Goal: Task Accomplishment & Management: Manage account settings

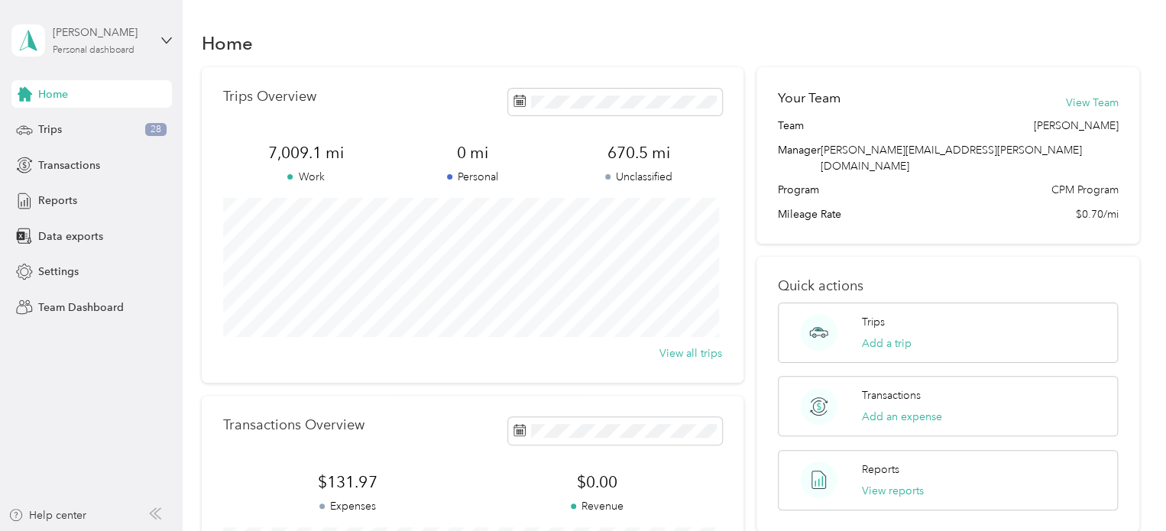
click at [97, 36] on div "[PERSON_NAME]" at bounding box center [100, 32] width 95 height 16
click at [92, 118] on div "Team dashboard" at bounding box center [65, 126] width 82 height 16
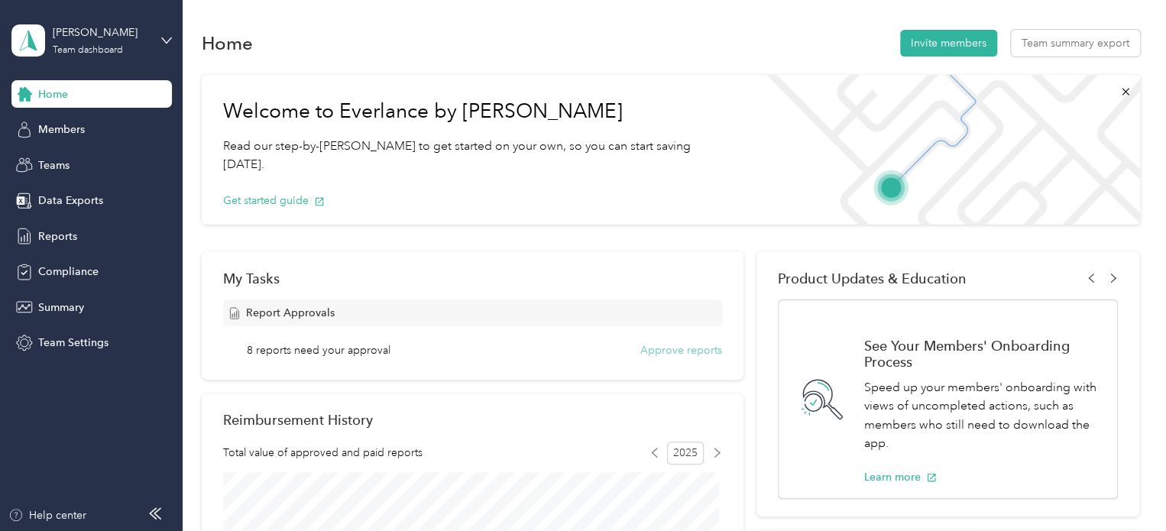
click at [655, 352] on button "Approve reports" at bounding box center [681, 350] width 82 height 16
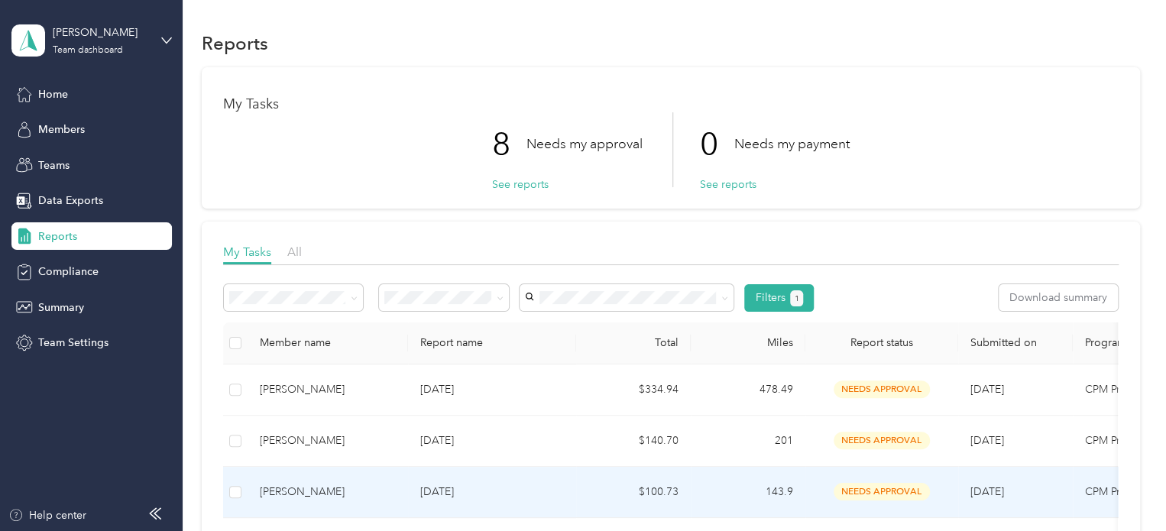
click at [521, 477] on td "[DATE]" at bounding box center [492, 492] width 168 height 51
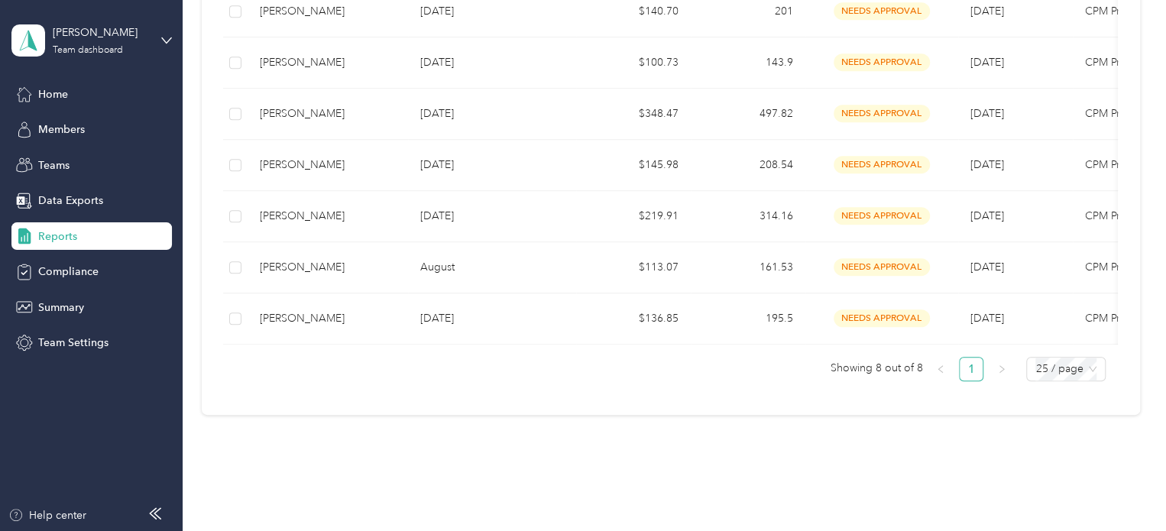
scroll to position [425, 0]
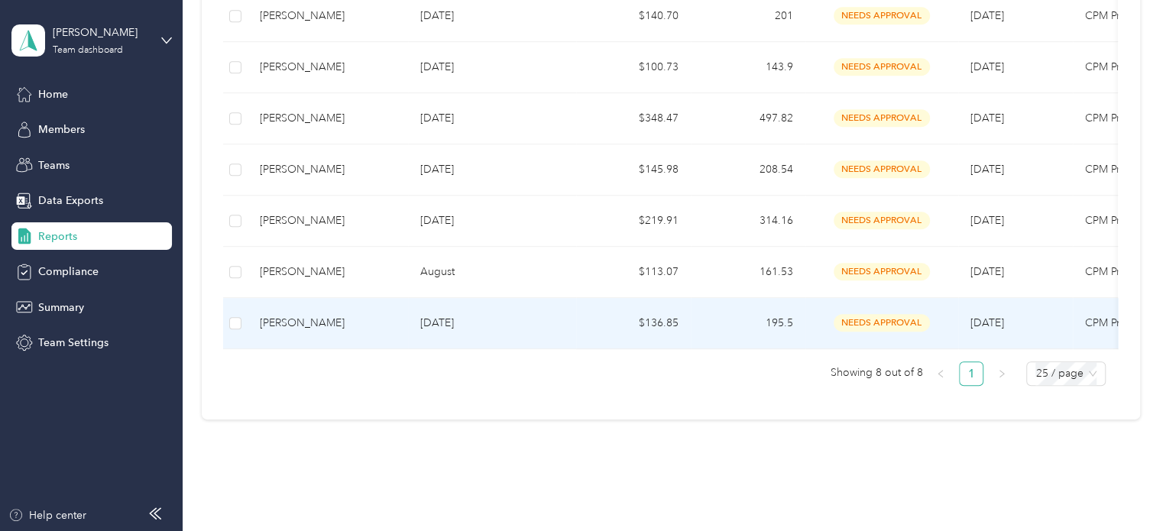
click at [544, 319] on p "[DATE]" at bounding box center [492, 323] width 144 height 17
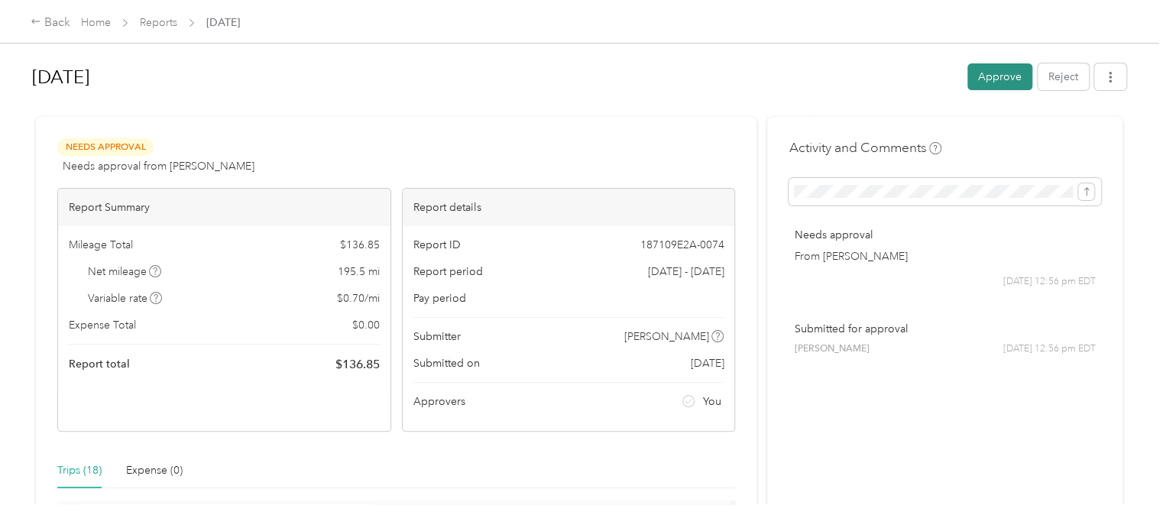
click at [1002, 75] on button "Approve" at bounding box center [999, 76] width 65 height 27
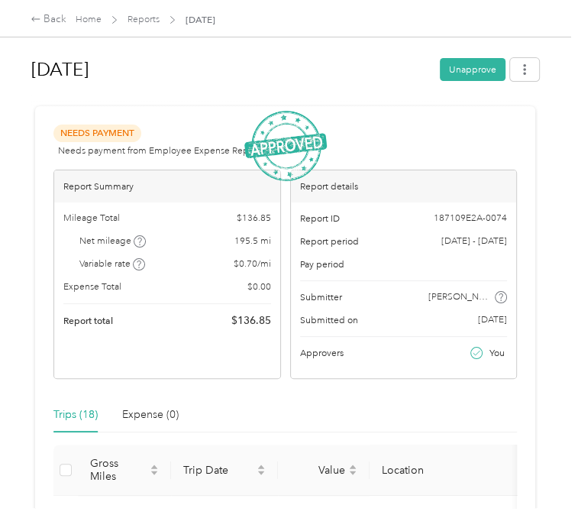
click at [47, 11] on div "Back Home Reports [DATE]" at bounding box center [289, 18] width 578 height 37
click at [45, 18] on div "Back" at bounding box center [49, 19] width 36 height 16
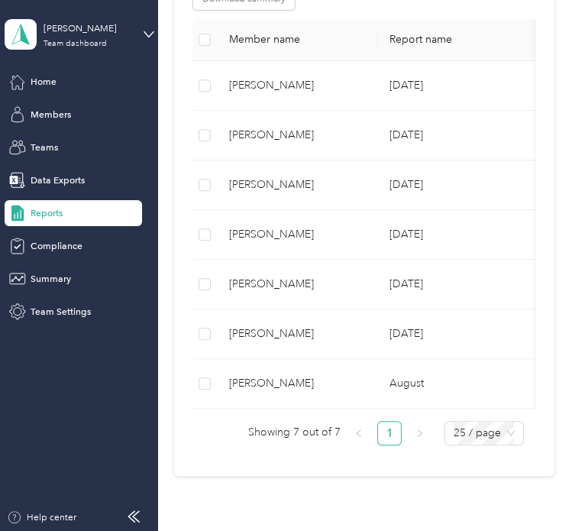
scroll to position [291, 0]
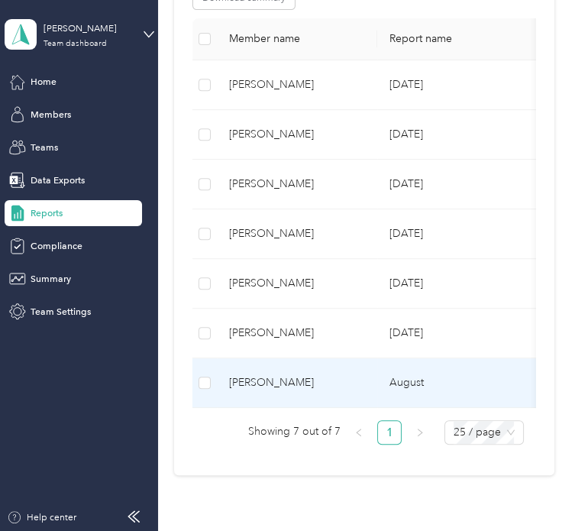
click at [309, 370] on td "[PERSON_NAME]" at bounding box center [297, 383] width 160 height 50
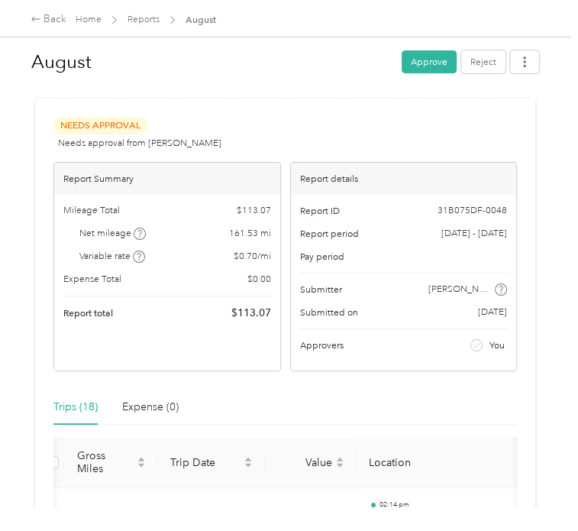
scroll to position [2, 0]
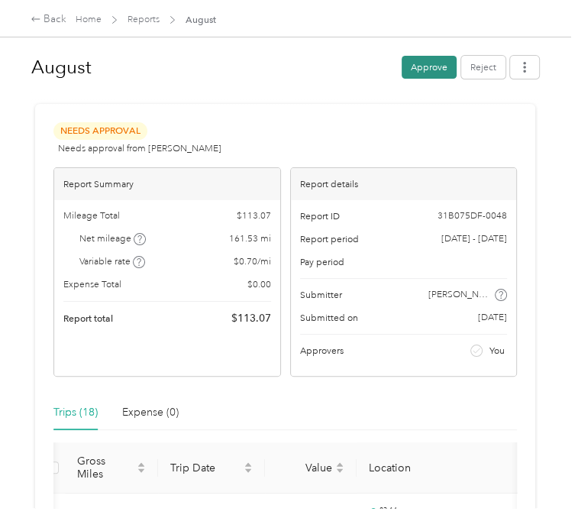
click at [424, 73] on button "Approve" at bounding box center [429, 67] width 55 height 23
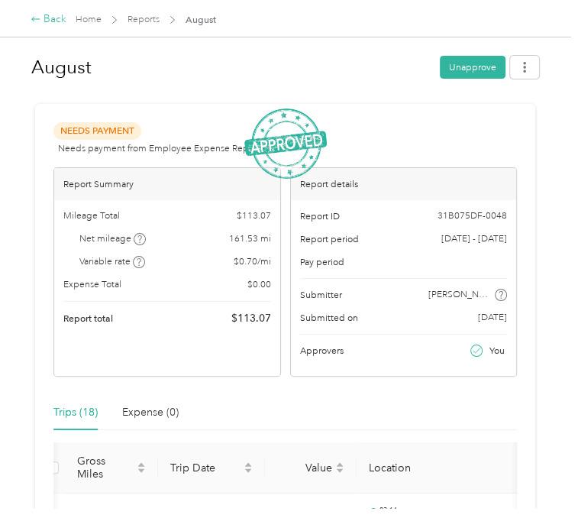
click at [46, 15] on div "Back" at bounding box center [49, 19] width 36 height 16
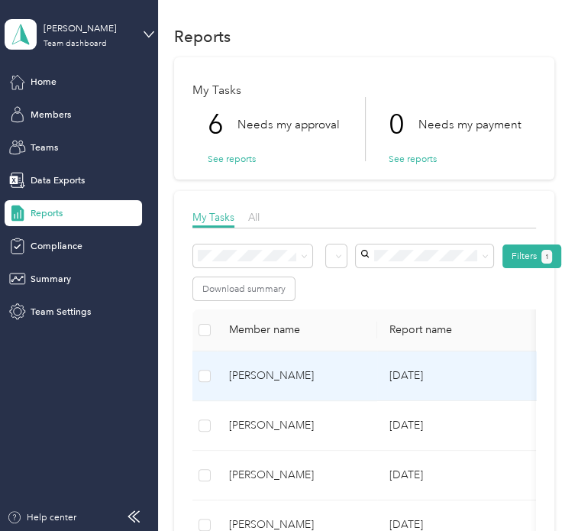
click at [305, 375] on div "[PERSON_NAME]" at bounding box center [297, 375] width 136 height 17
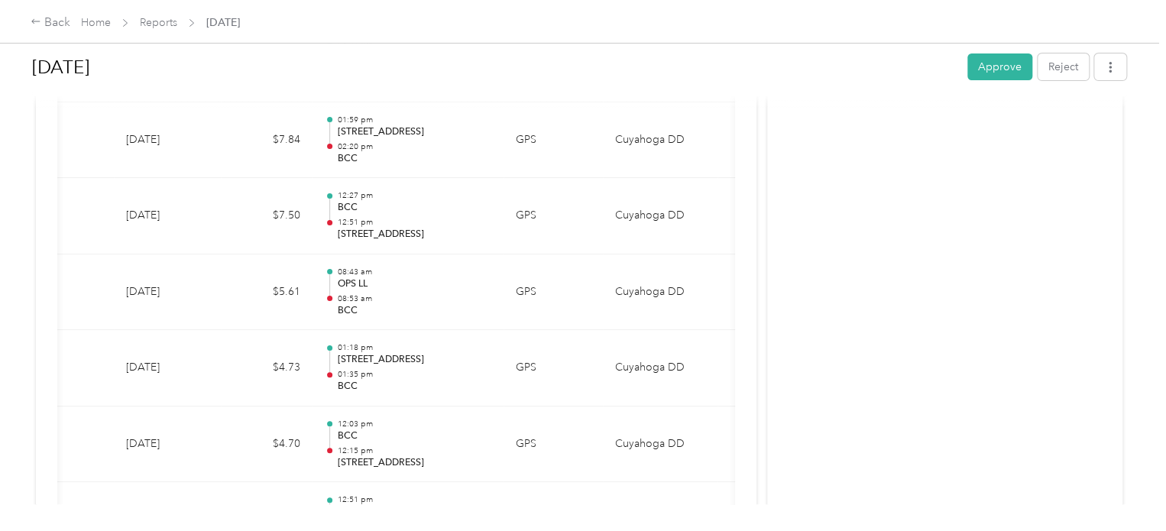
scroll to position [2871, 0]
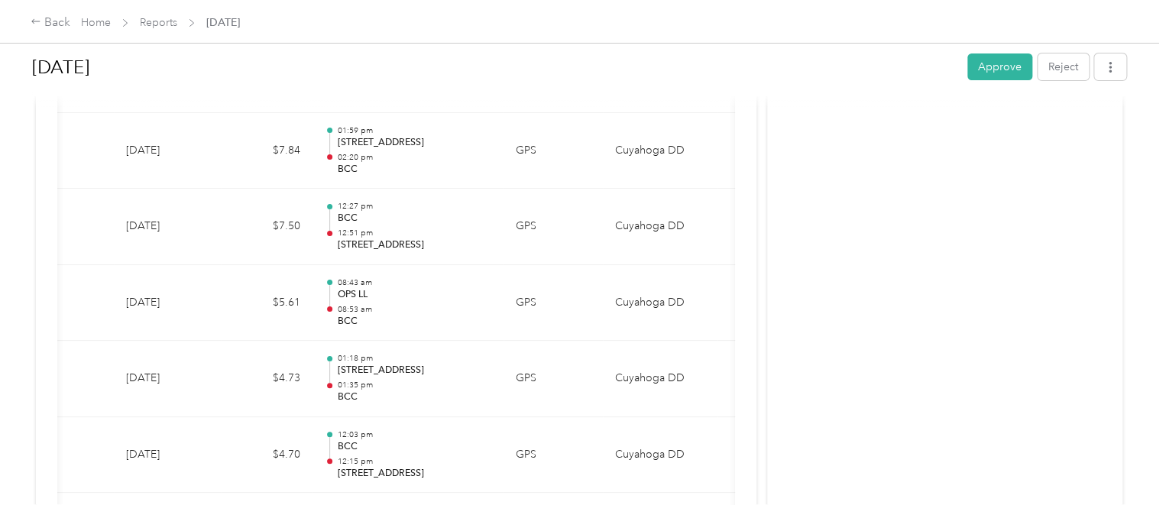
drag, startPoint x: 302, startPoint y: 530, endPoint x: 491, endPoint y: 385, distance: 238.7
click at [491, 385] on td "01:18 pm [STREET_ADDRESS] 01:35 pm BCC" at bounding box center [407, 379] width 191 height 76
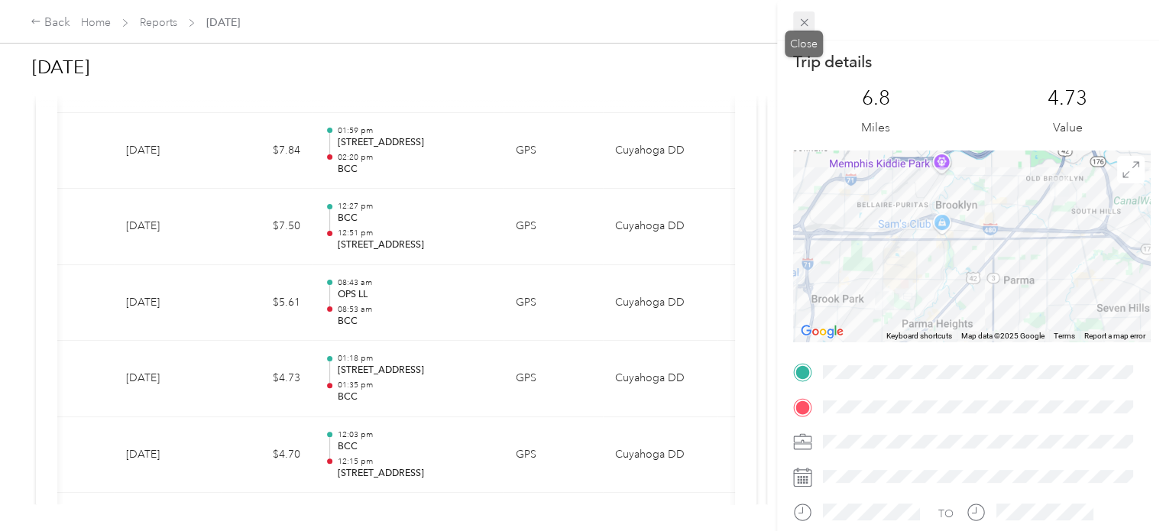
click at [803, 18] on icon at bounding box center [804, 22] width 13 height 13
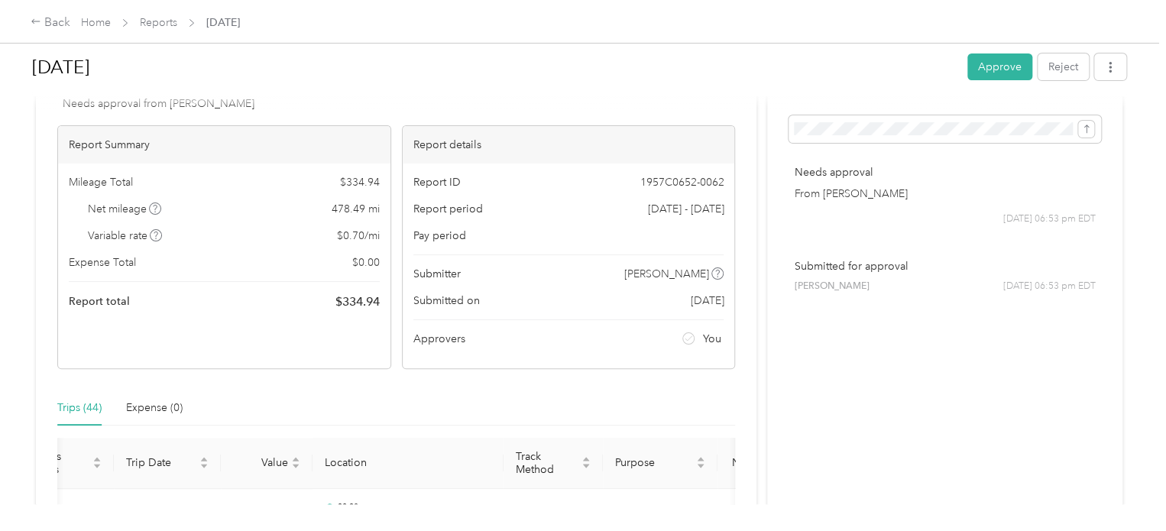
scroll to position [37, 0]
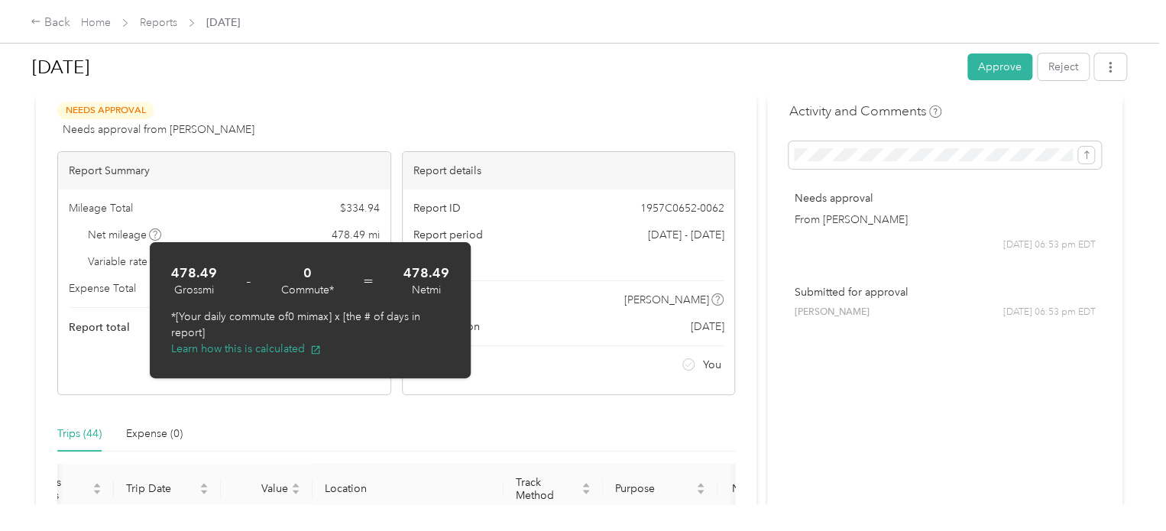
click at [801, 86] on div "[DATE]" at bounding box center [494, 67] width 924 height 40
click at [384, 109] on div "Needs Approval Needs approval from [PERSON_NAME] View activity & comments" at bounding box center [396, 120] width 678 height 37
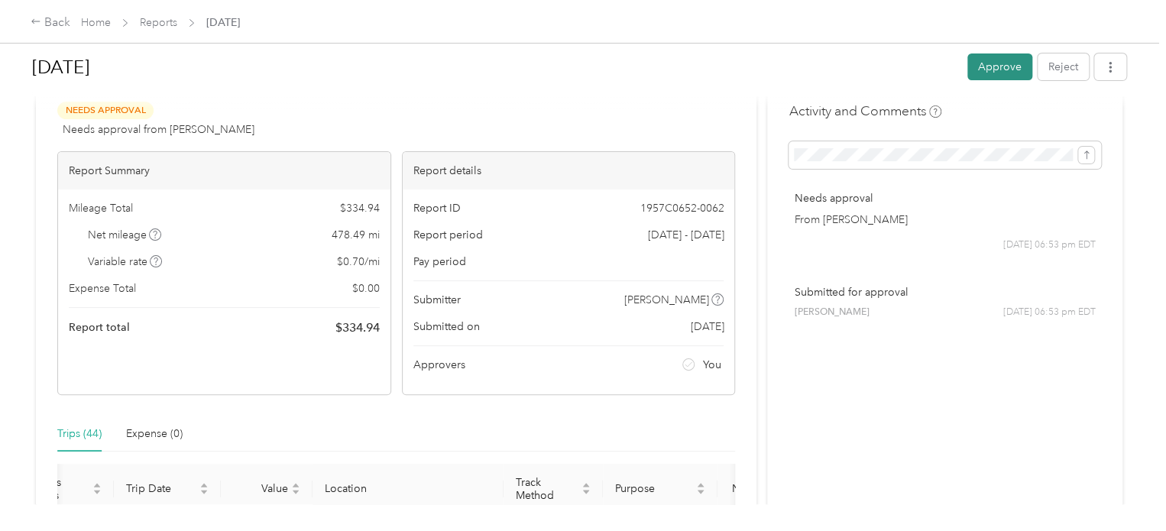
click at [1002, 60] on button "Approve" at bounding box center [999, 66] width 65 height 27
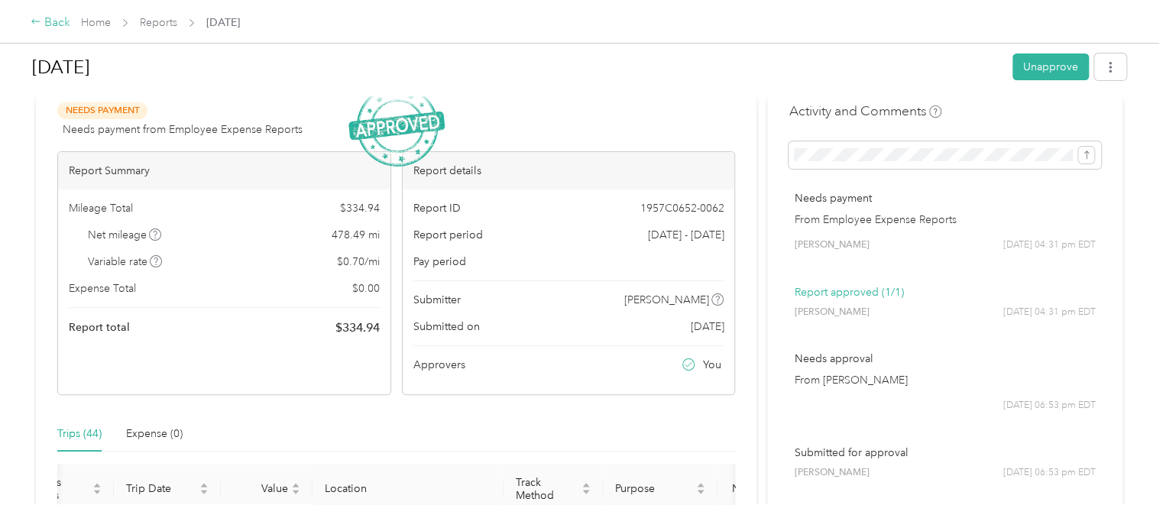
click at [43, 25] on div "Back" at bounding box center [51, 23] width 40 height 18
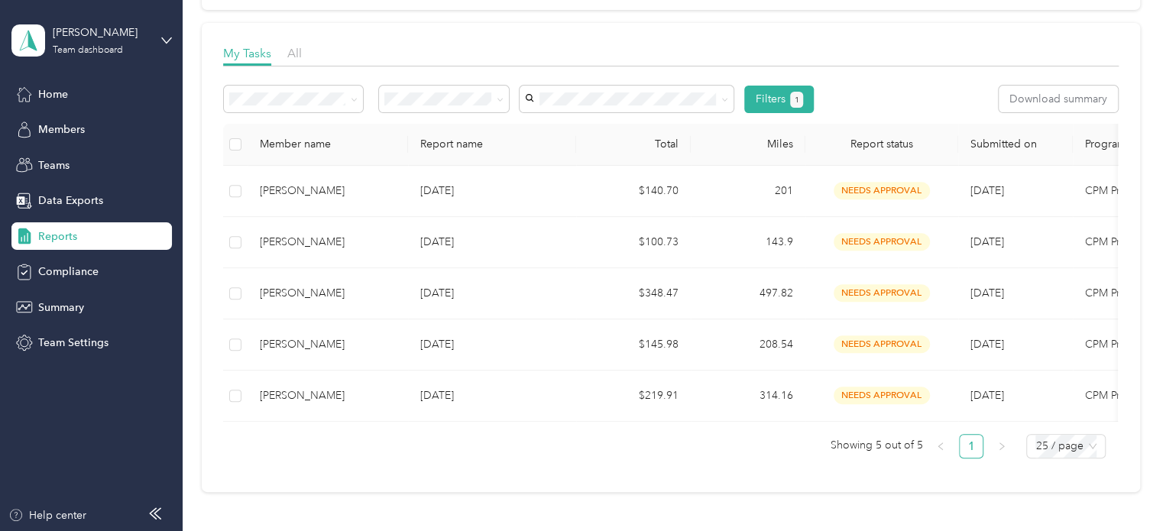
scroll to position [202, 0]
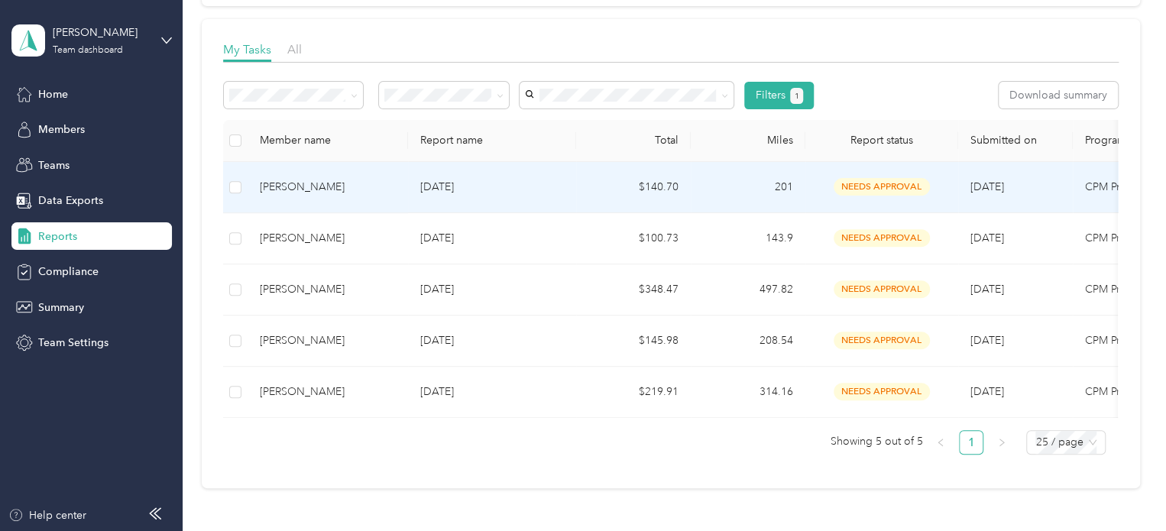
click at [463, 184] on p "[DATE]" at bounding box center [492, 187] width 144 height 17
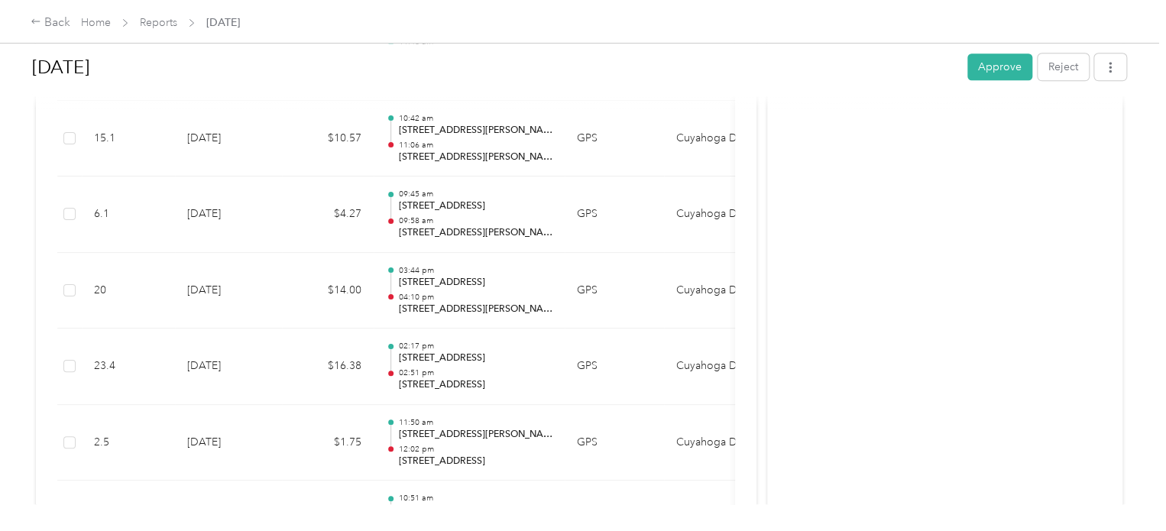
scroll to position [752, 0]
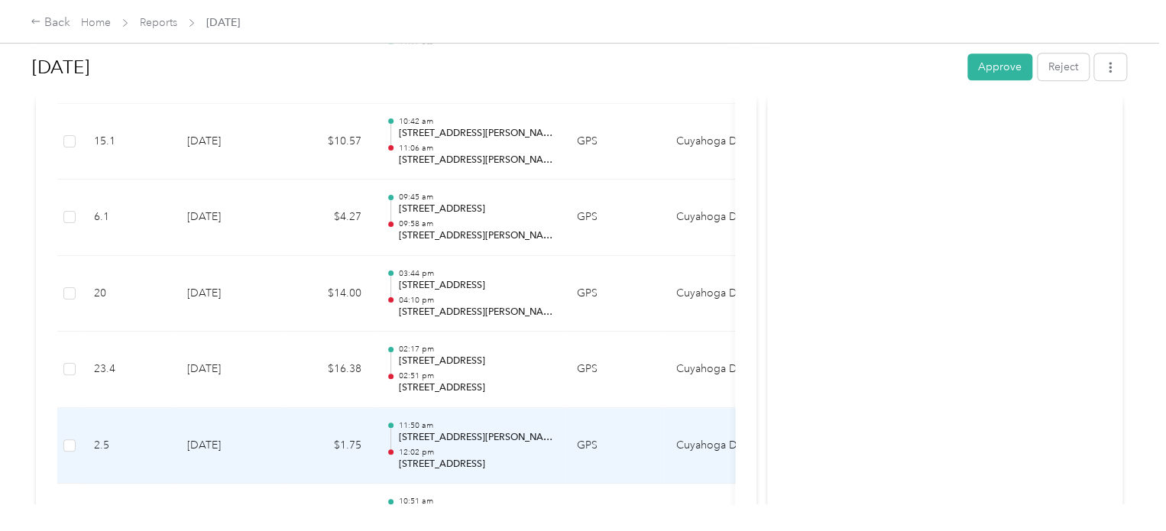
click at [472, 436] on p "[STREET_ADDRESS][PERSON_NAME]" at bounding box center [475, 438] width 154 height 14
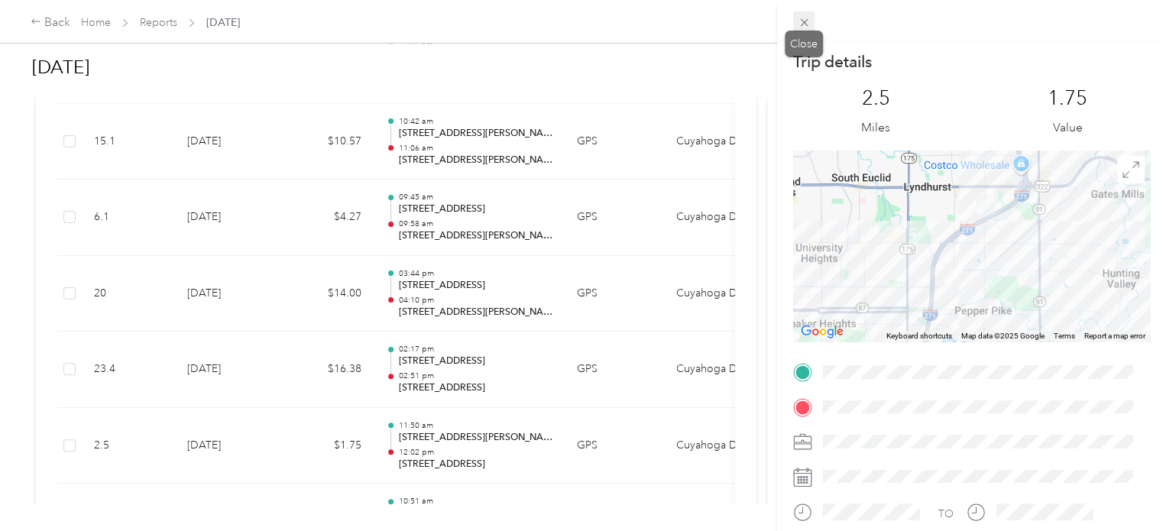
click at [804, 25] on icon at bounding box center [804, 22] width 13 height 13
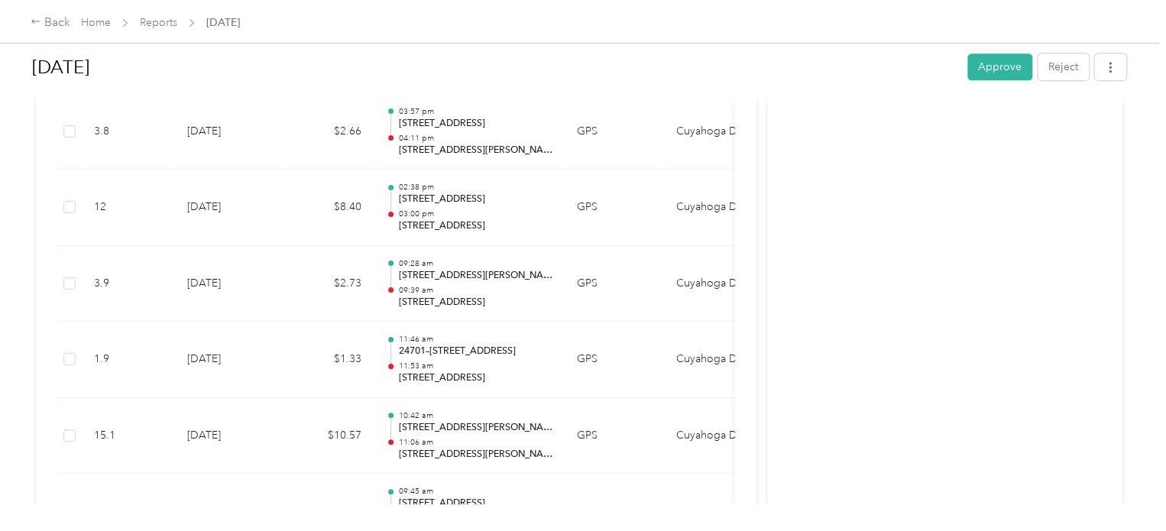
scroll to position [455, 0]
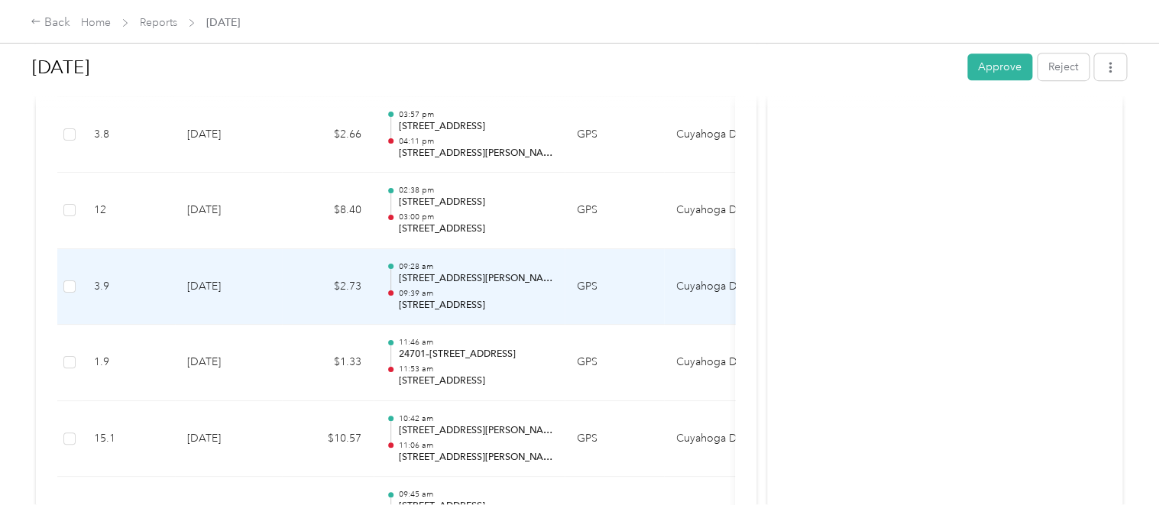
click at [477, 299] on p "[STREET_ADDRESS]" at bounding box center [475, 306] width 154 height 14
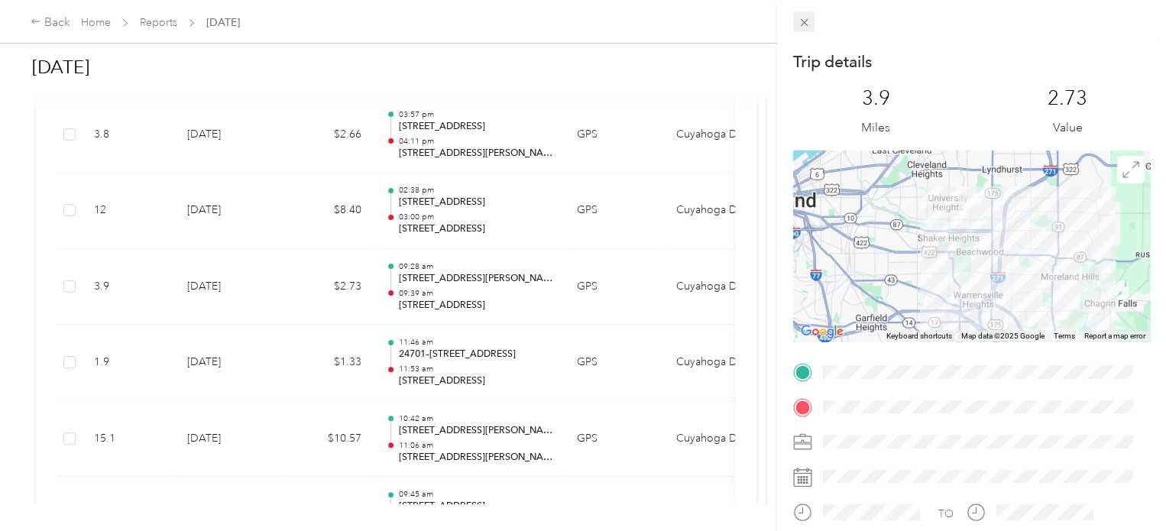
click at [807, 24] on icon at bounding box center [804, 22] width 13 height 13
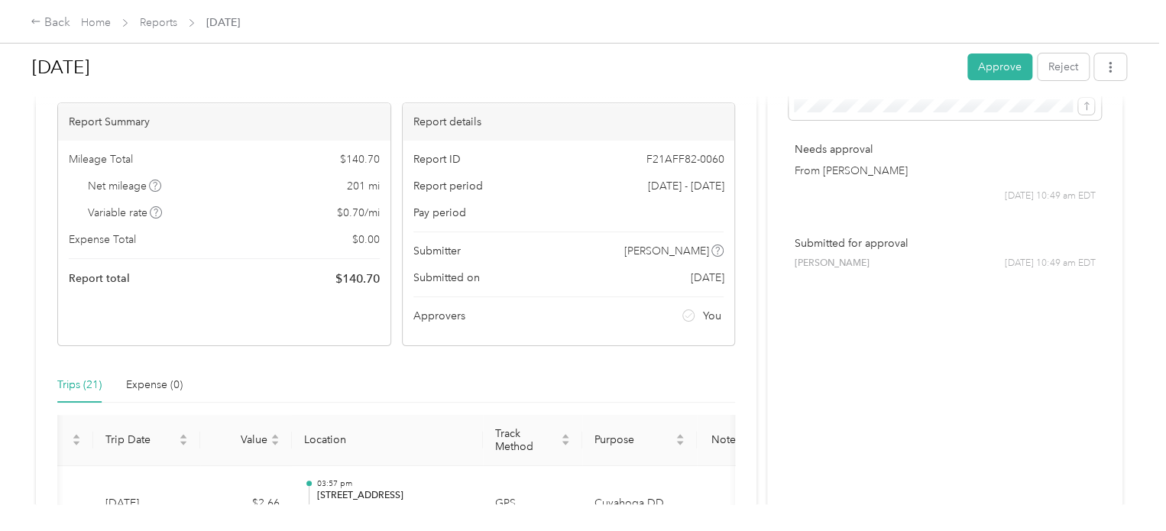
scroll to position [8, 0]
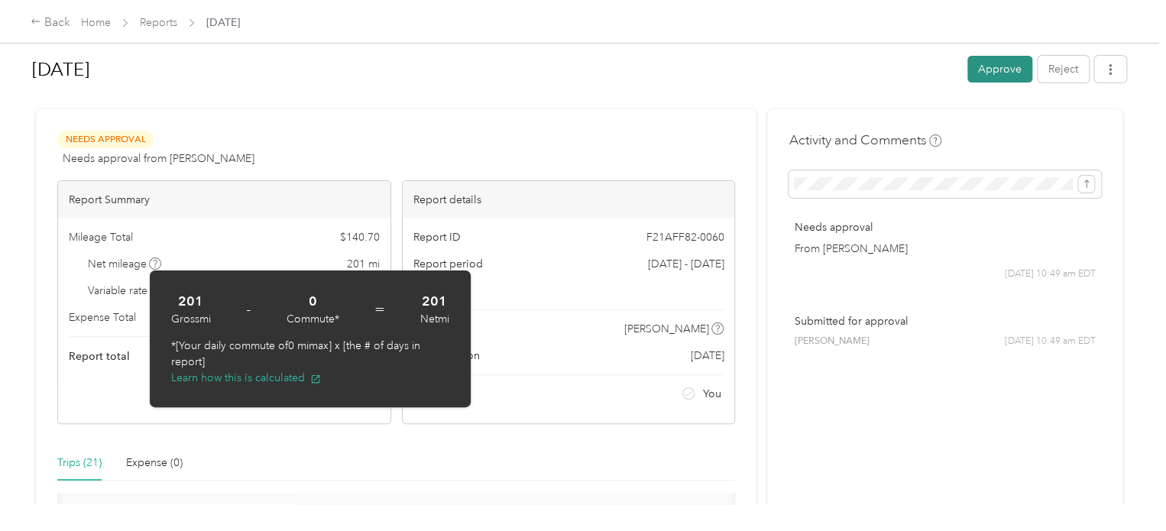
click at [1005, 69] on button "Approve" at bounding box center [999, 69] width 65 height 27
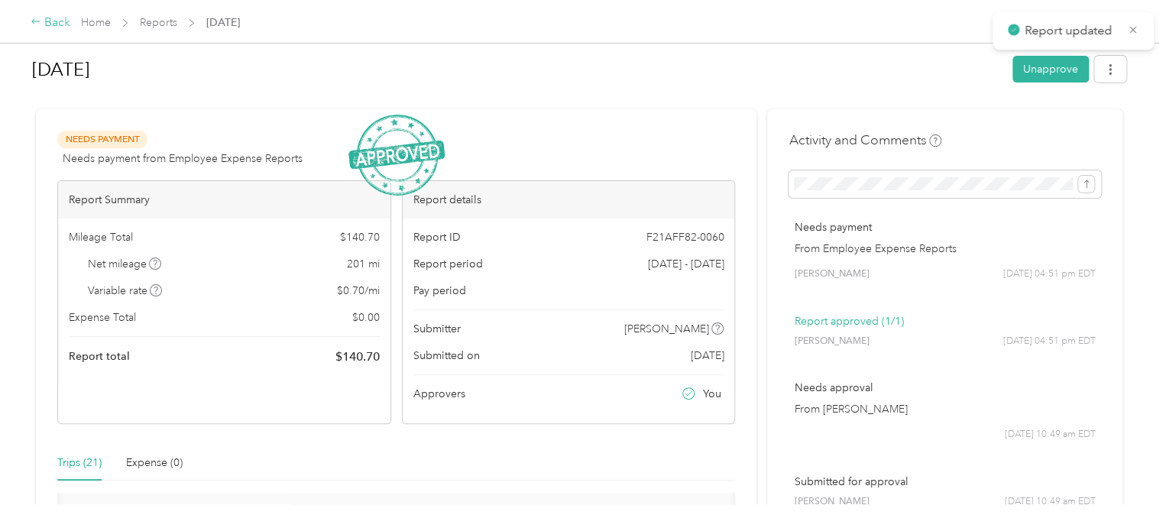
click at [44, 21] on div "Back" at bounding box center [51, 23] width 40 height 18
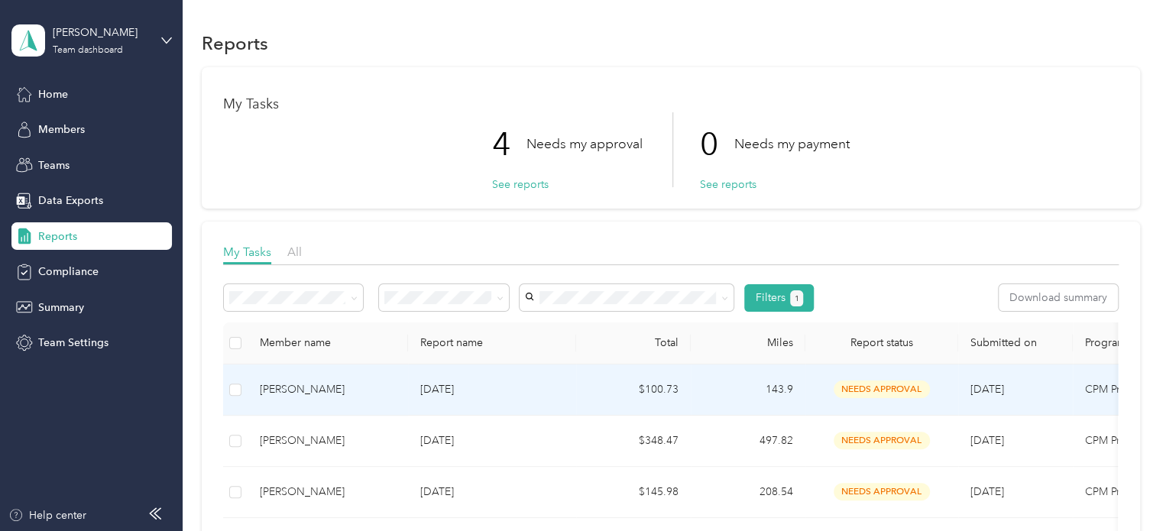
click at [486, 382] on p "[DATE]" at bounding box center [492, 389] width 144 height 17
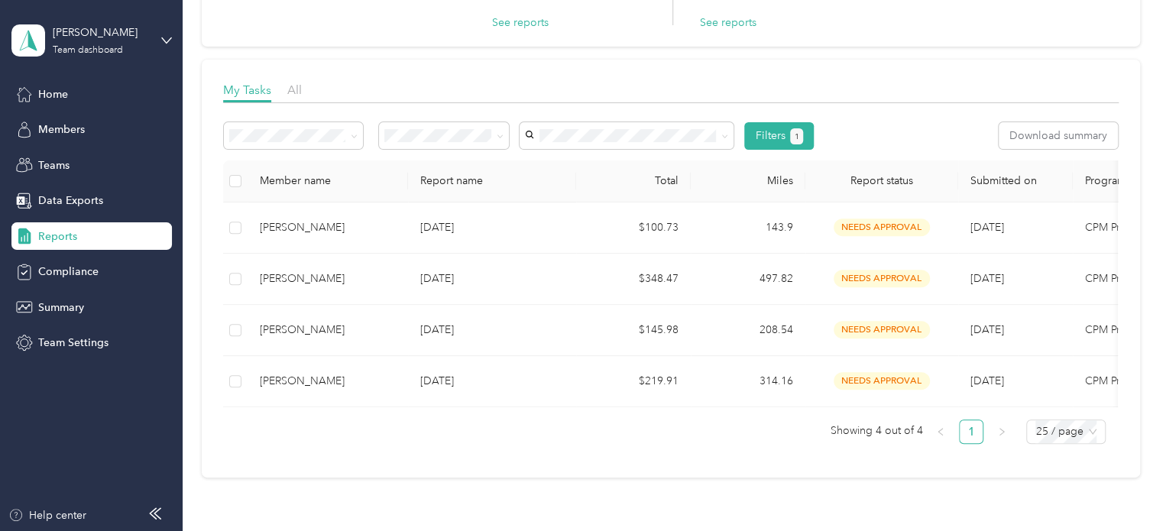
scroll to position [200, 0]
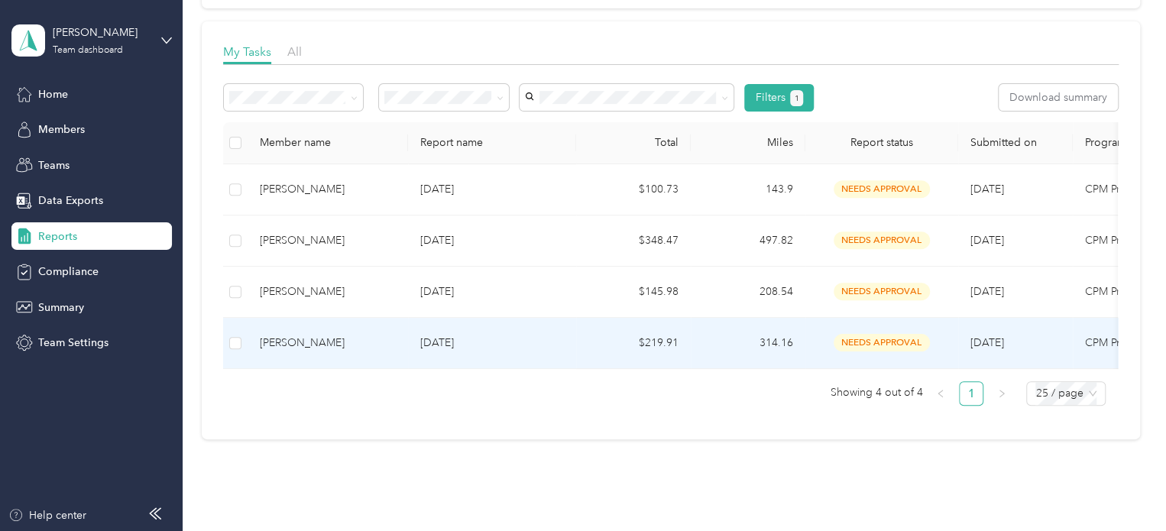
click at [599, 354] on td "$219.91" at bounding box center [633, 343] width 115 height 51
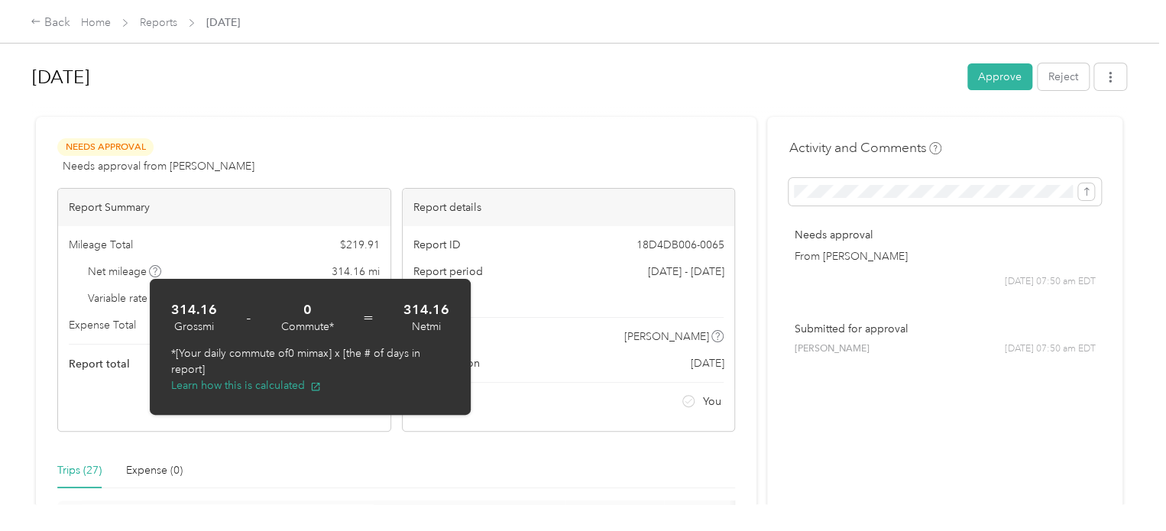
click at [154, 273] on icon at bounding box center [155, 271] width 8 height 8
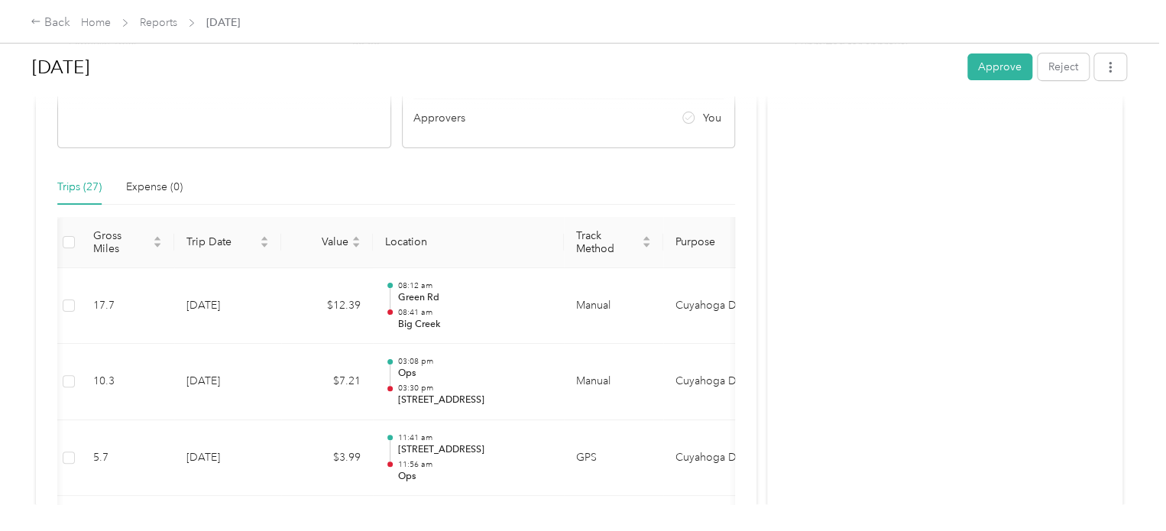
scroll to position [80, 0]
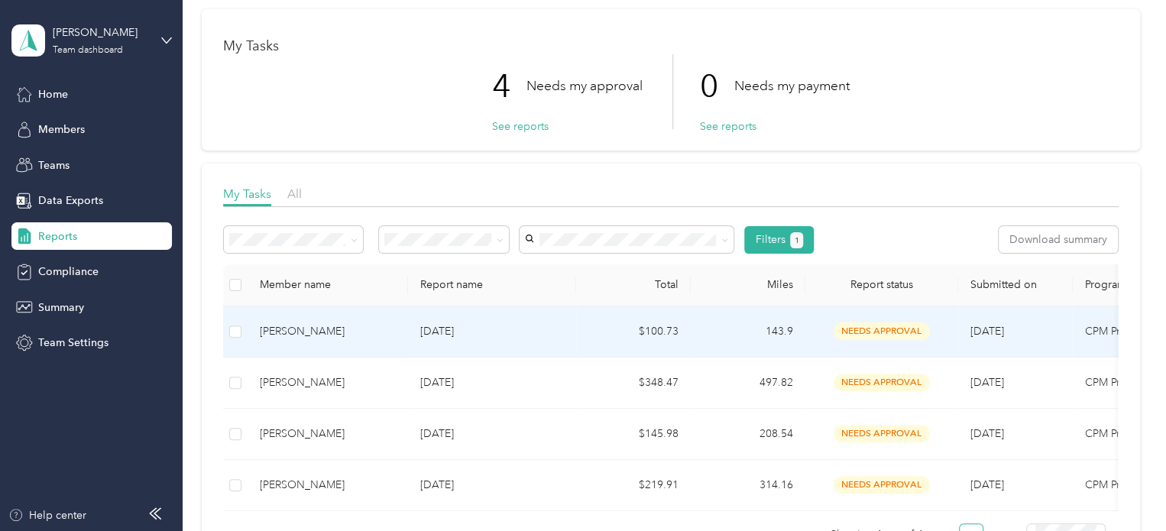
scroll to position [153, 0]
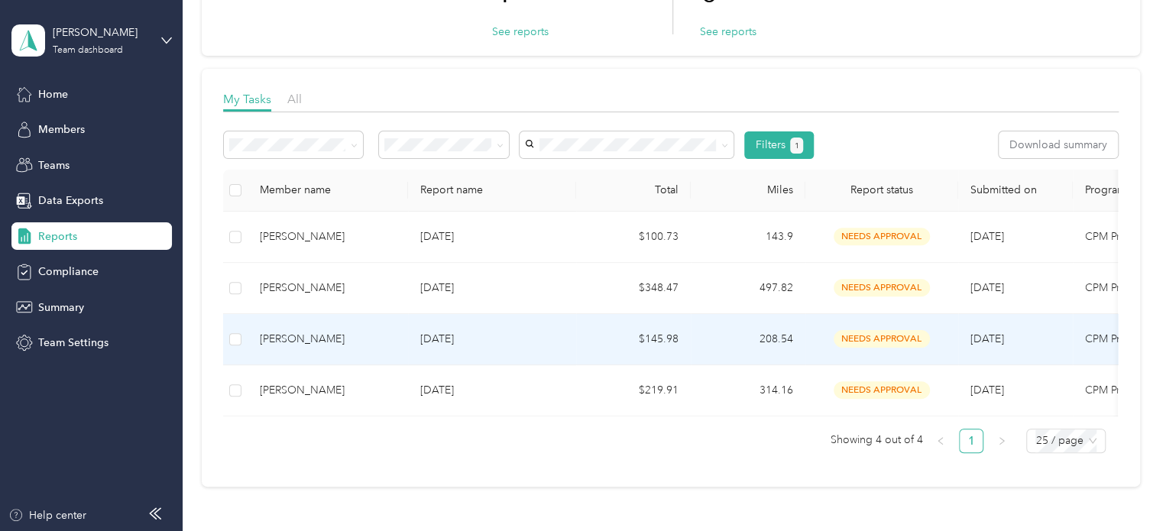
click at [609, 334] on td "$145.98" at bounding box center [633, 339] width 115 height 51
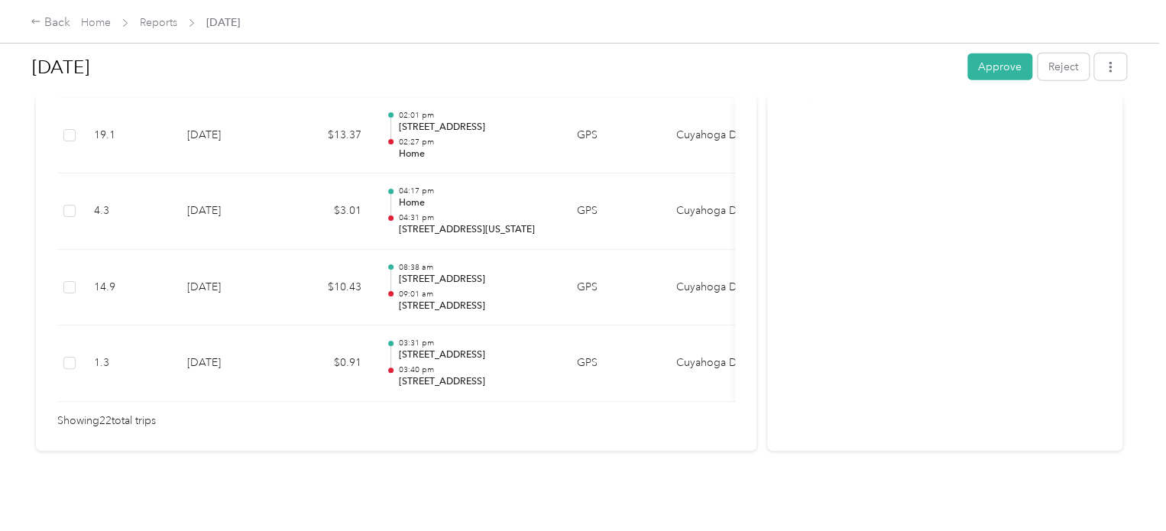
scroll to position [1840, 0]
